Goal: Task Accomplishment & Management: Manage account settings

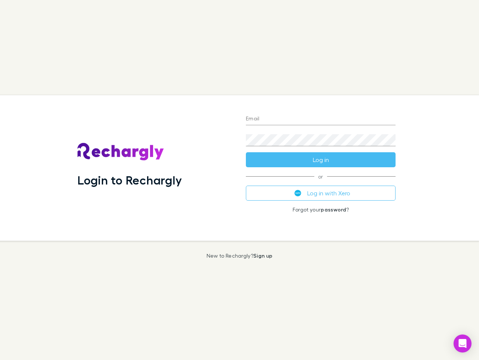
click at [240, 180] on div "Login to Rechargly" at bounding box center [156, 167] width 169 height 145
click at [321, 119] on input "Email" at bounding box center [321, 119] width 150 height 12
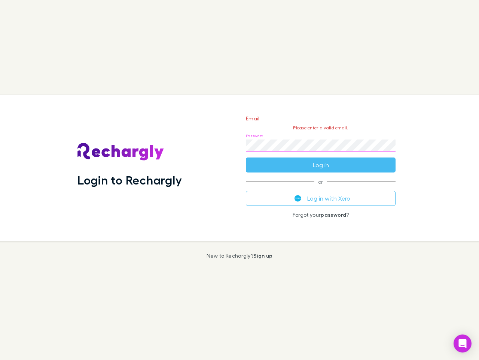
click at [321, 160] on form "Email Please enter a valid email. Password Log in" at bounding box center [321, 139] width 150 height 65
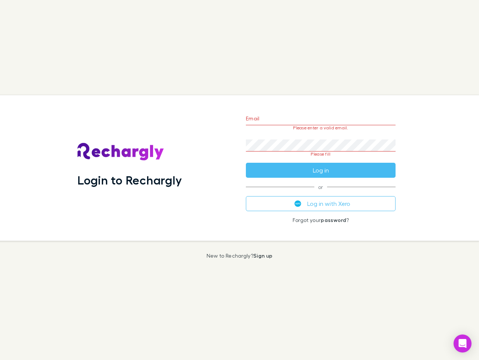
click at [321, 193] on div "Email Please enter a valid email. Password Please fill Log in or Log in with Xe…" at bounding box center [321, 167] width 162 height 145
click at [463, 343] on icon "Open Intercom Messenger" at bounding box center [463, 343] width 8 height 9
